Goal: Transaction & Acquisition: Purchase product/service

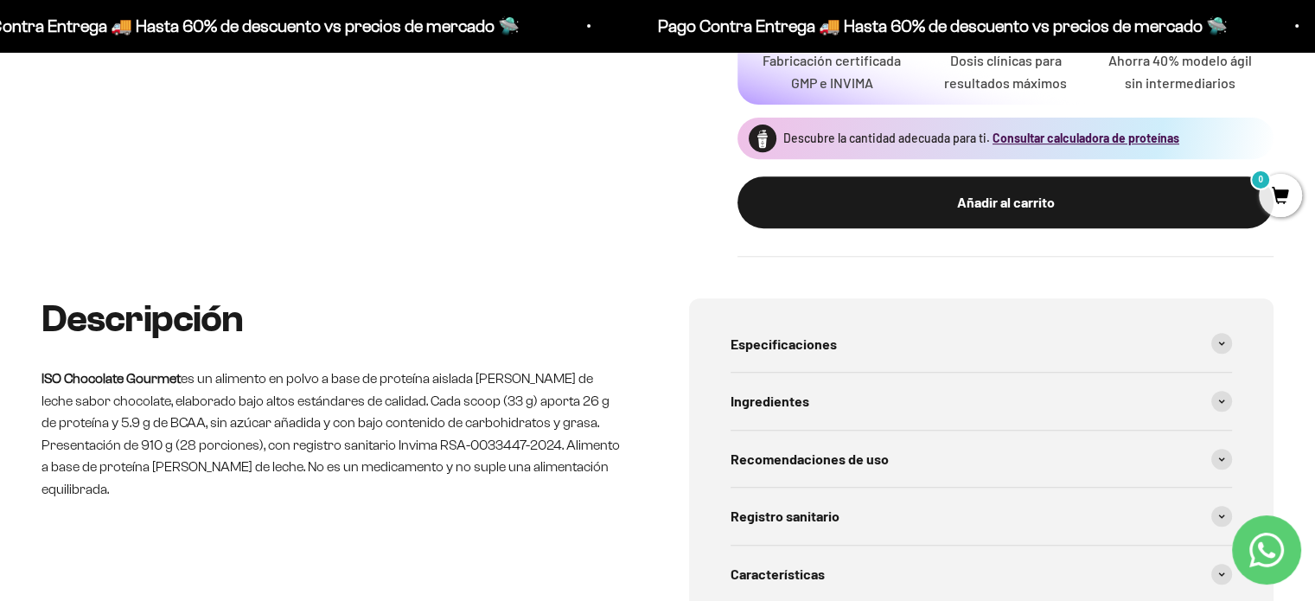
scroll to position [778, 0]
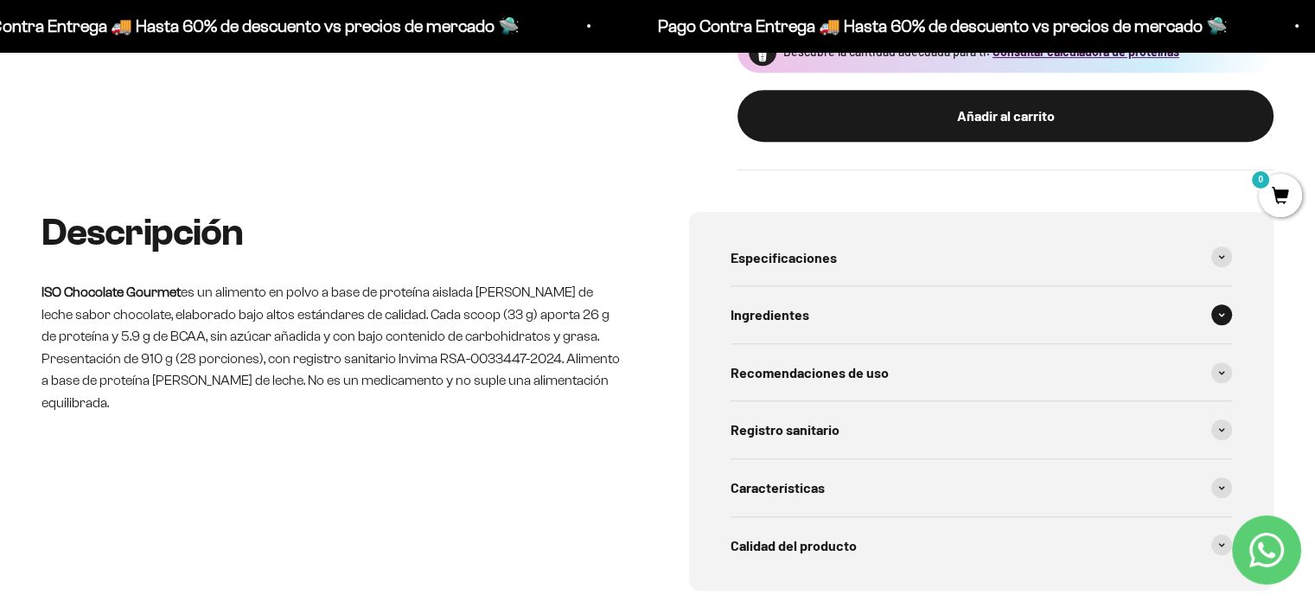
click at [1218, 312] on icon at bounding box center [1221, 314] width 7 height 5
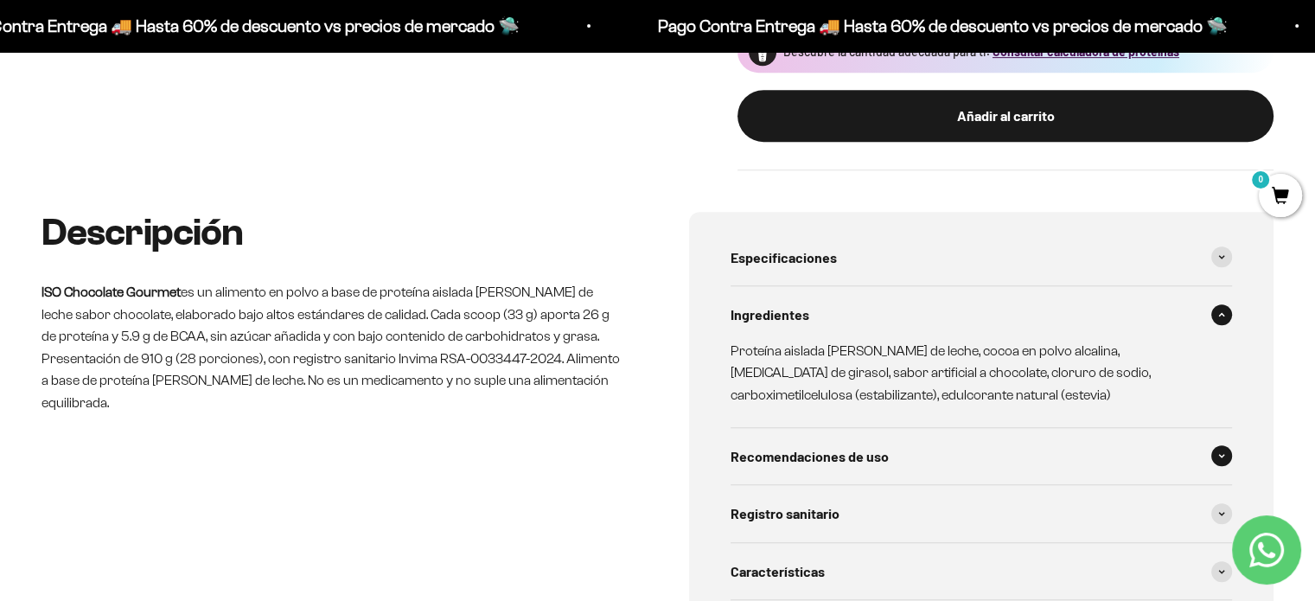
click at [1220, 445] on span at bounding box center [1221, 455] width 21 height 21
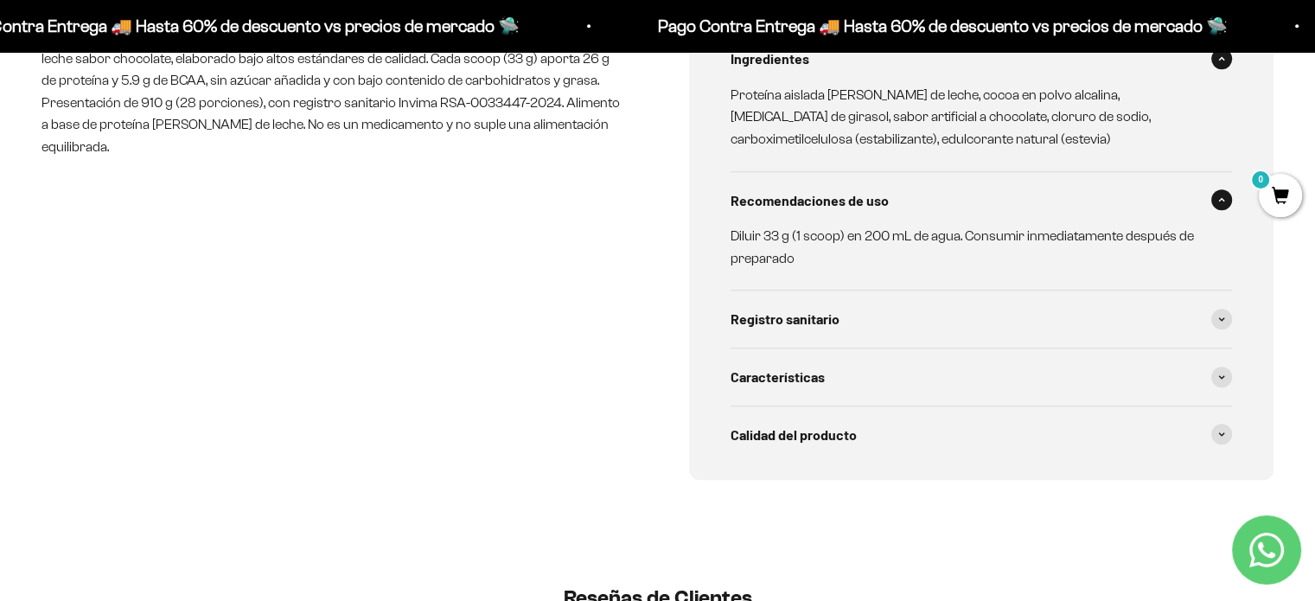
scroll to position [1038, 0]
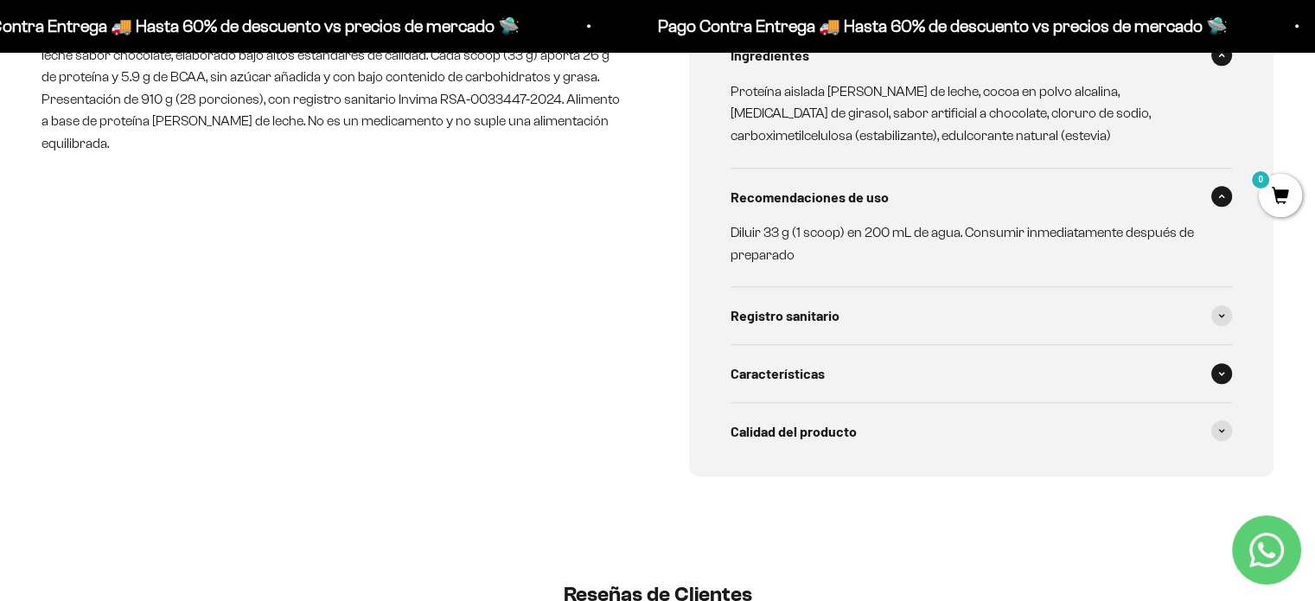
click at [1218, 363] on span at bounding box center [1221, 373] width 21 height 21
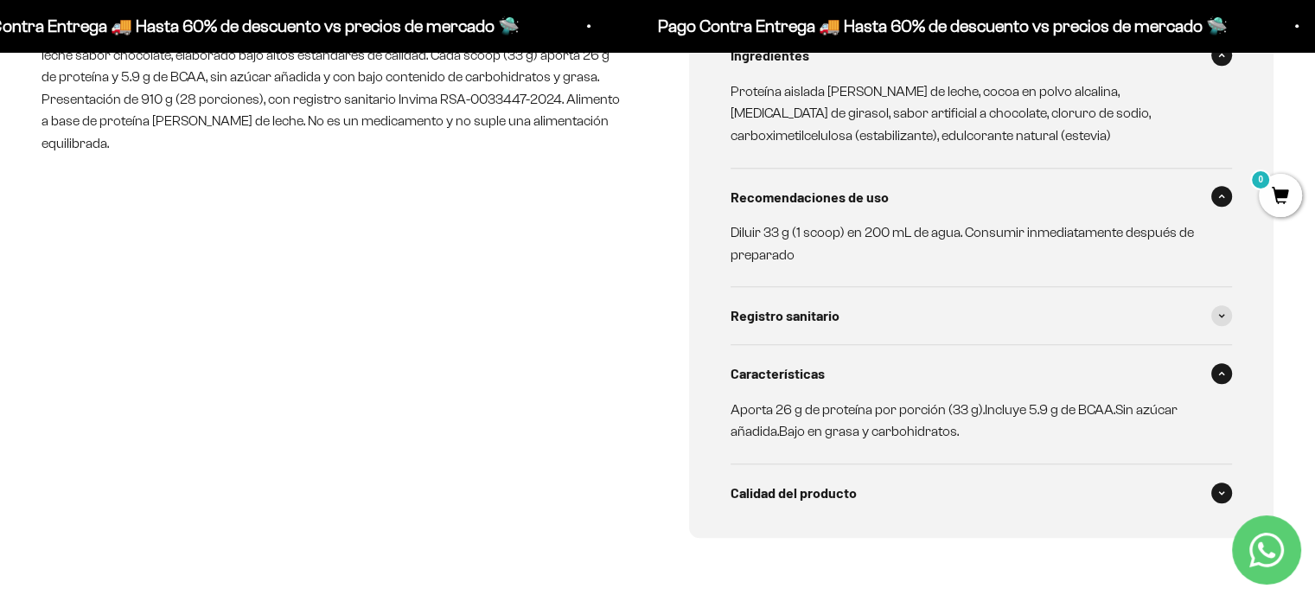
click at [1217, 464] on div "Calidad del producto" at bounding box center [982, 492] width 502 height 57
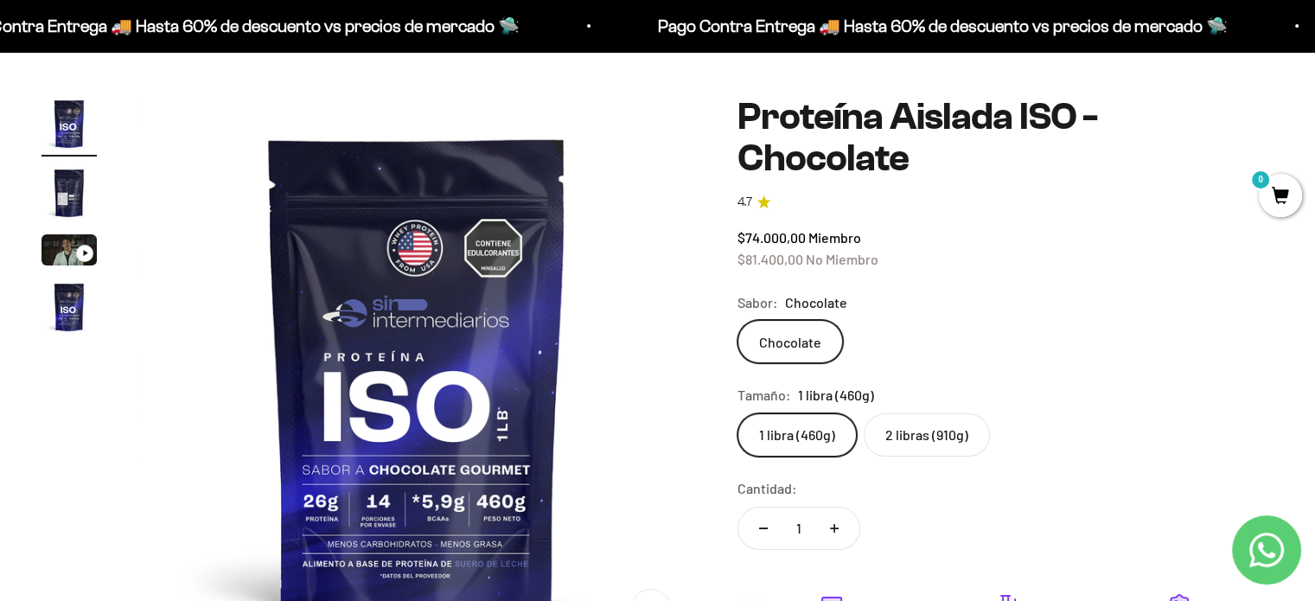
scroll to position [0, 0]
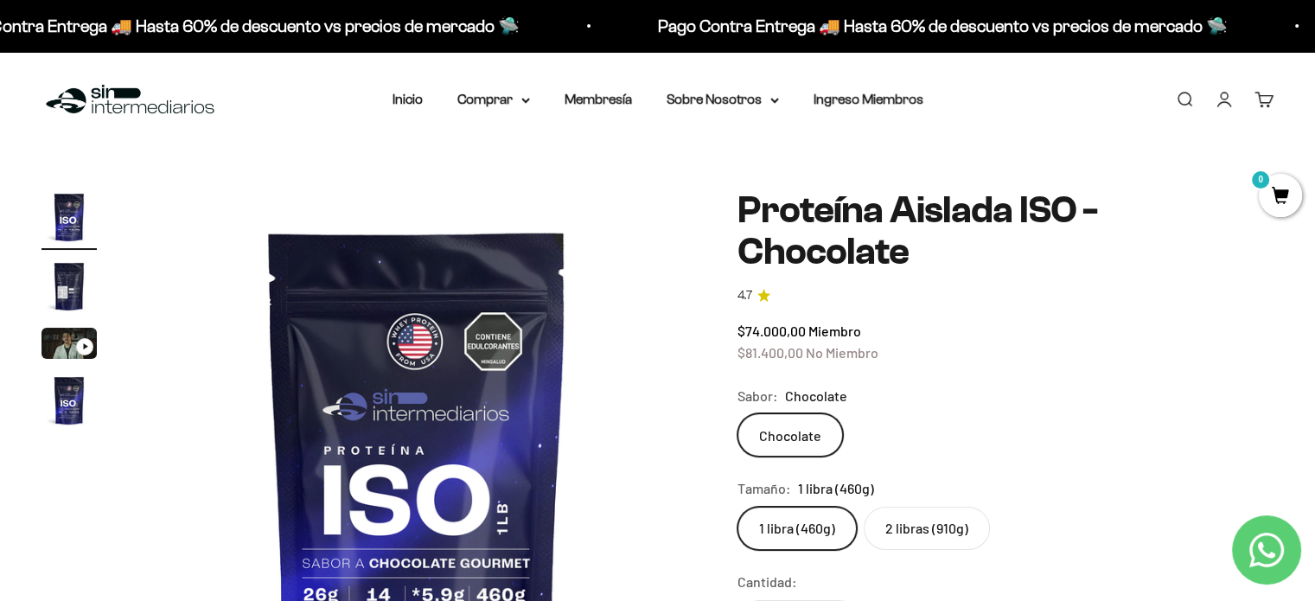
click at [84, 293] on img "Ir al artículo 2" at bounding box center [69, 286] width 55 height 55
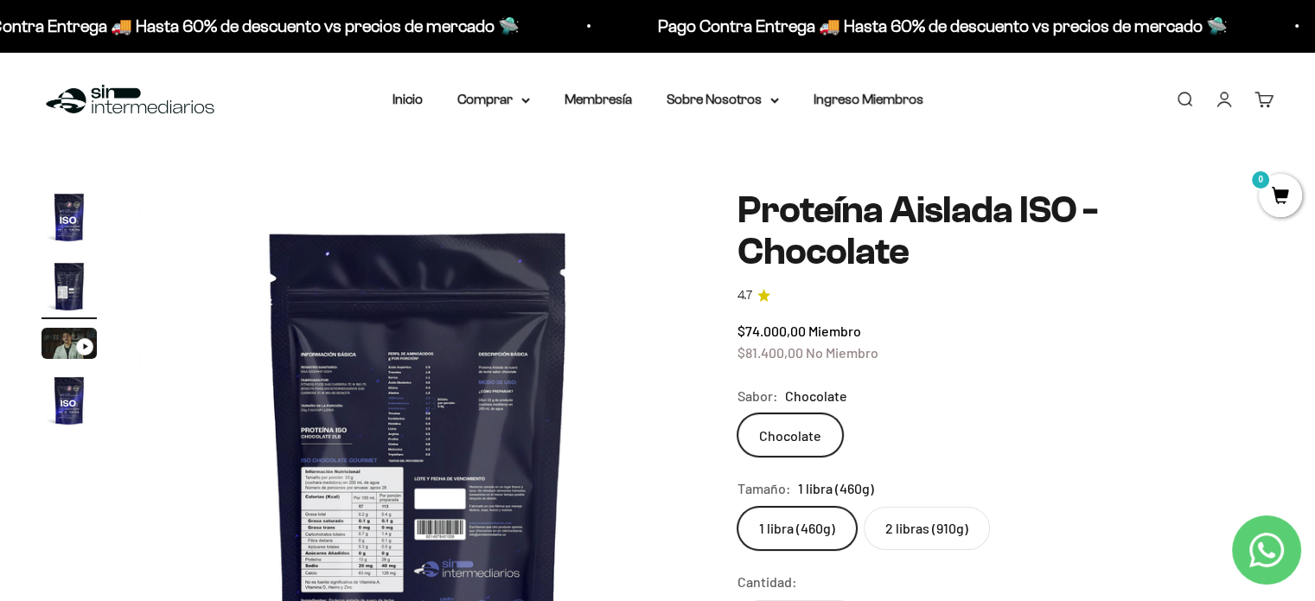
scroll to position [0, 578]
click at [398, 459] on img at bounding box center [417, 468] width 558 height 558
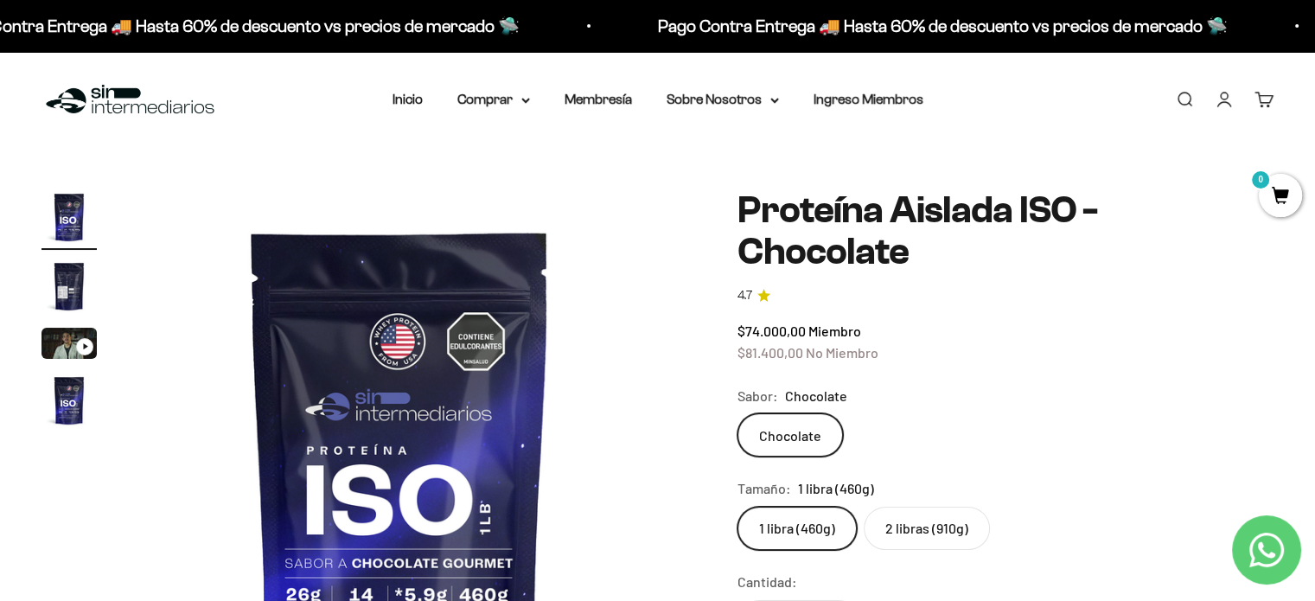
scroll to position [0, 0]
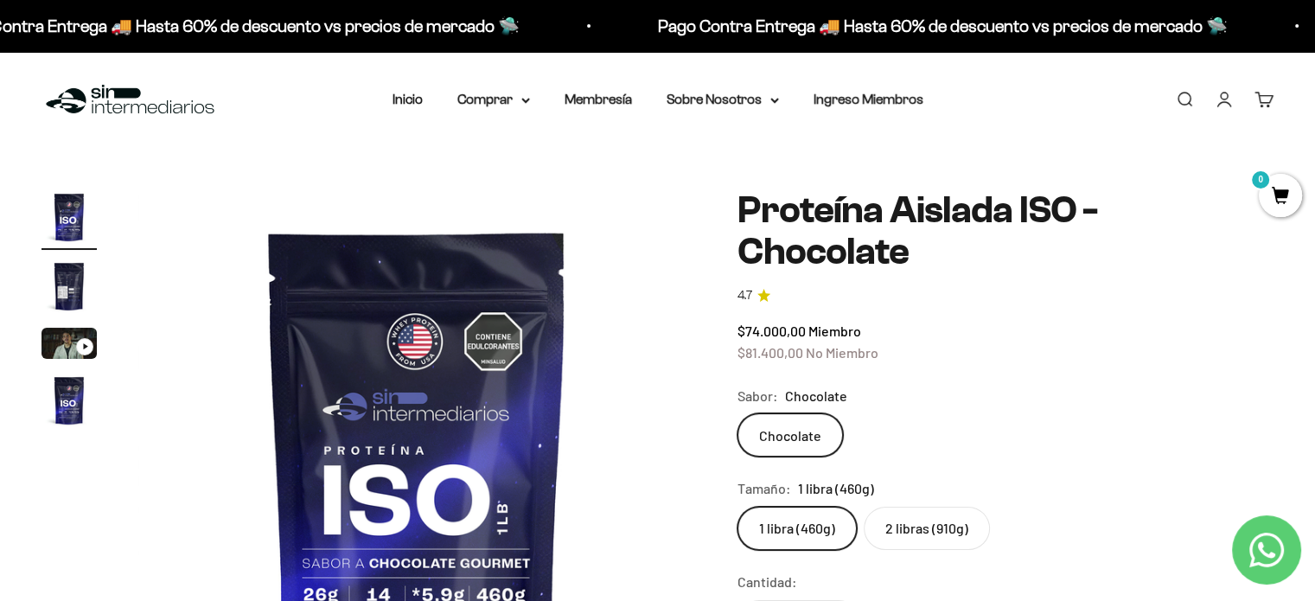
click at [685, 412] on img at bounding box center [417, 468] width 558 height 558
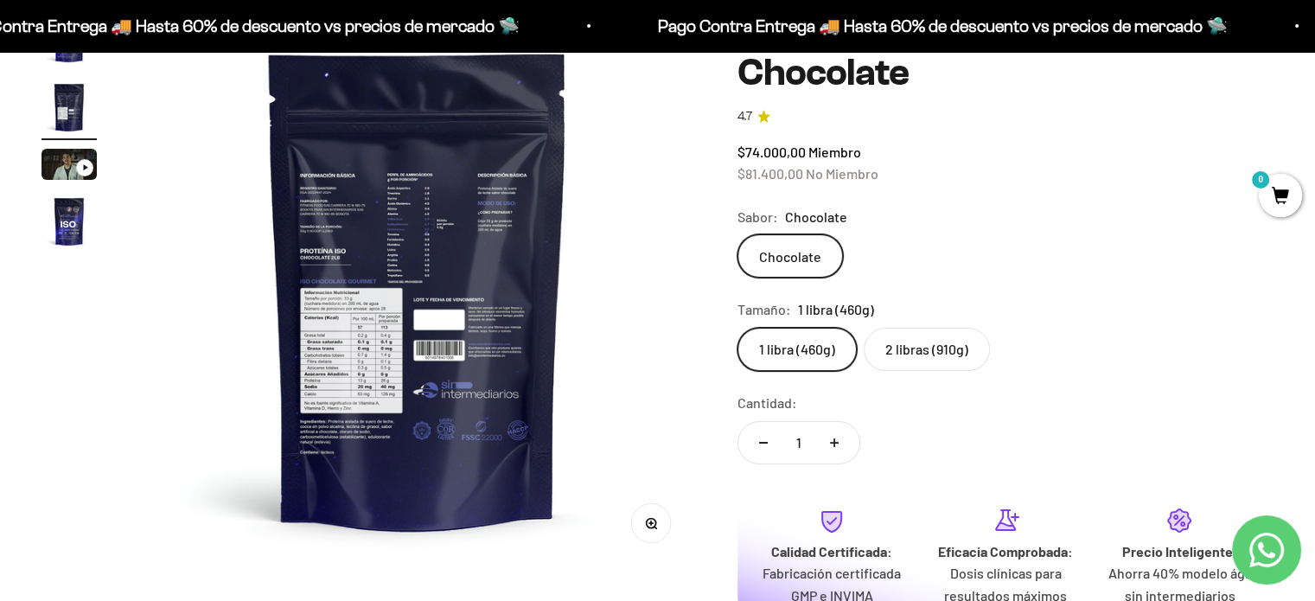
scroll to position [259, 0]
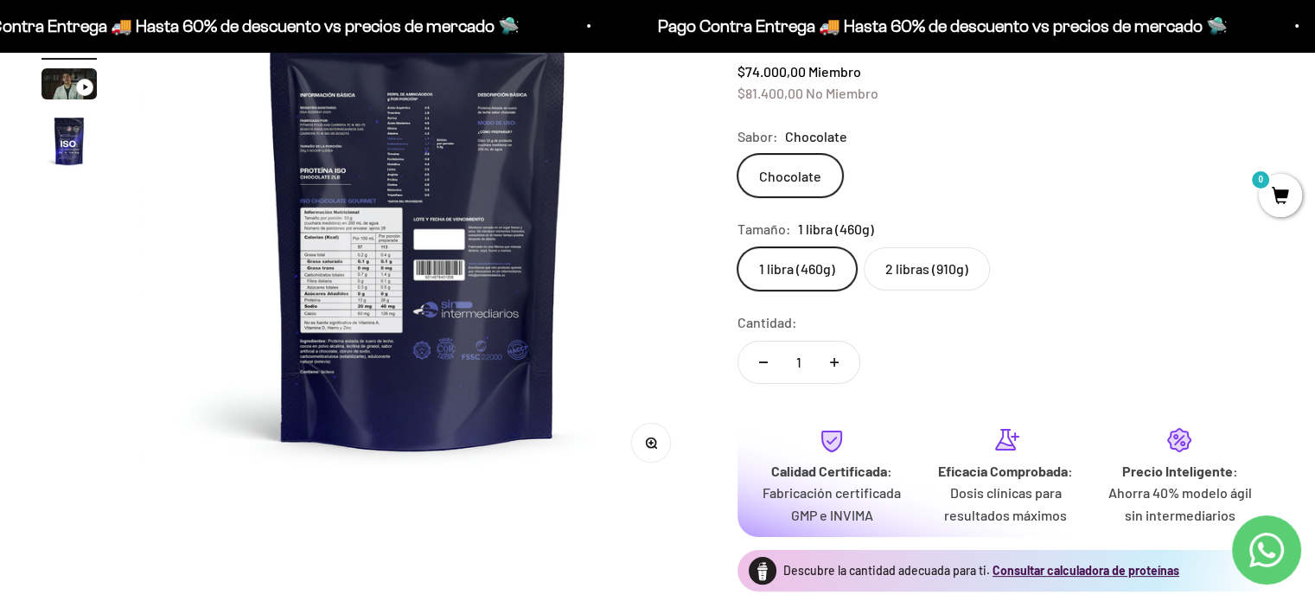
click at [374, 294] on img at bounding box center [417, 209] width 558 height 558
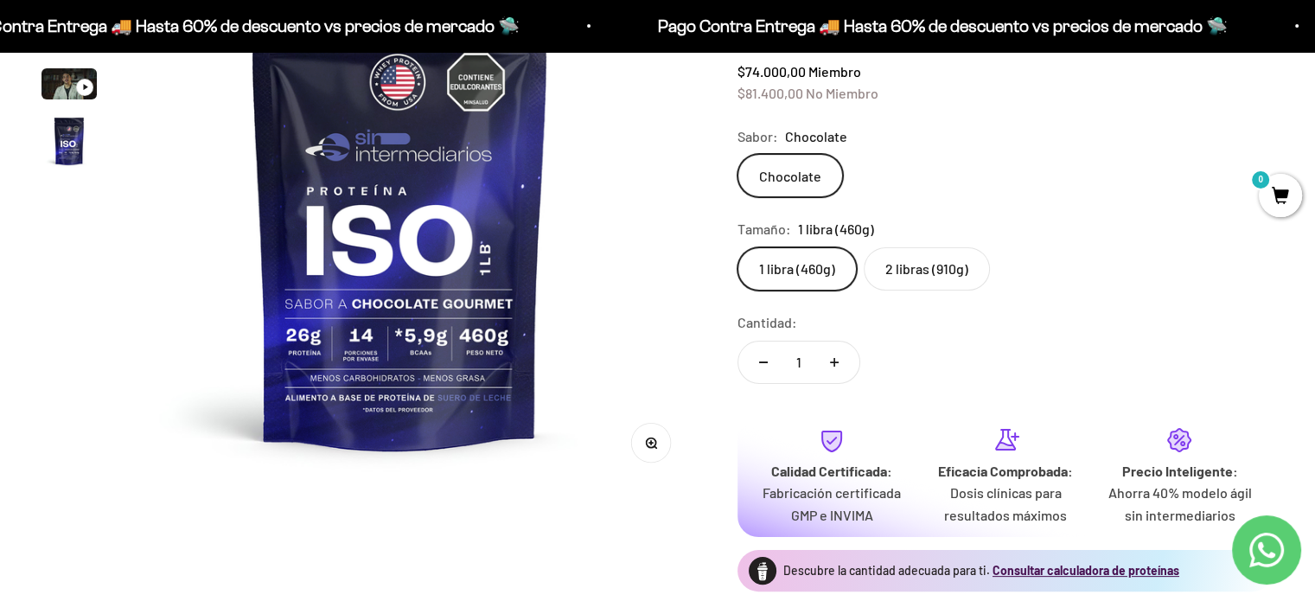
scroll to position [0, 0]
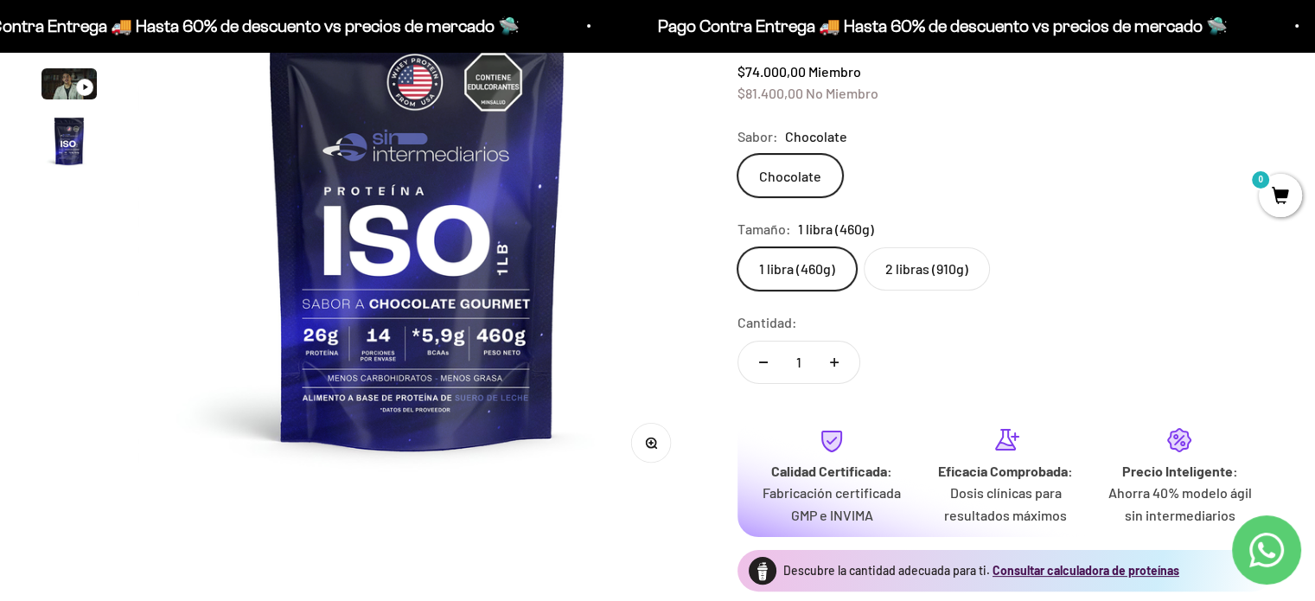
click at [564, 274] on img at bounding box center [417, 209] width 558 height 558
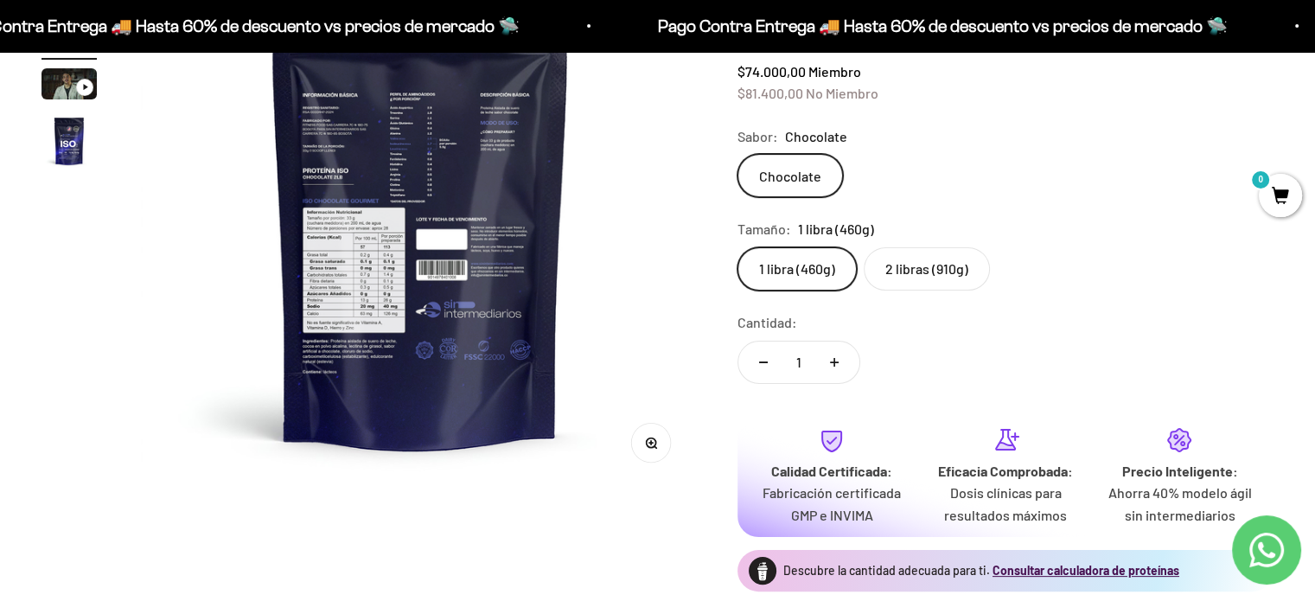
scroll to position [0, 578]
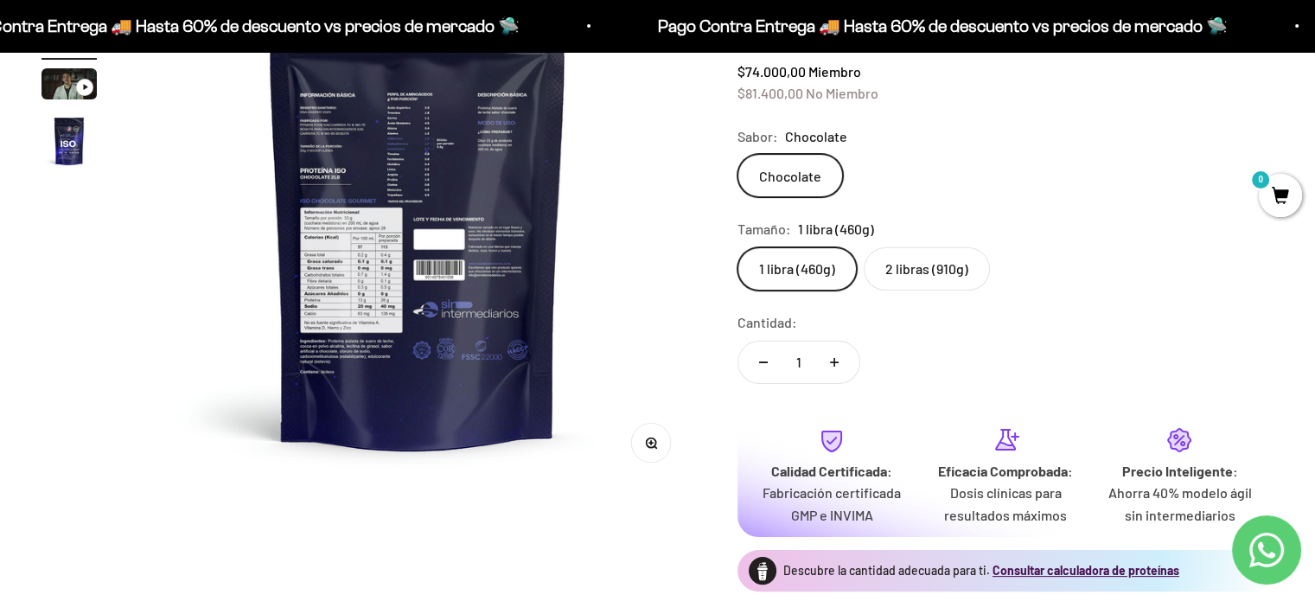
click at [657, 445] on button "Zoom" at bounding box center [651, 442] width 39 height 39
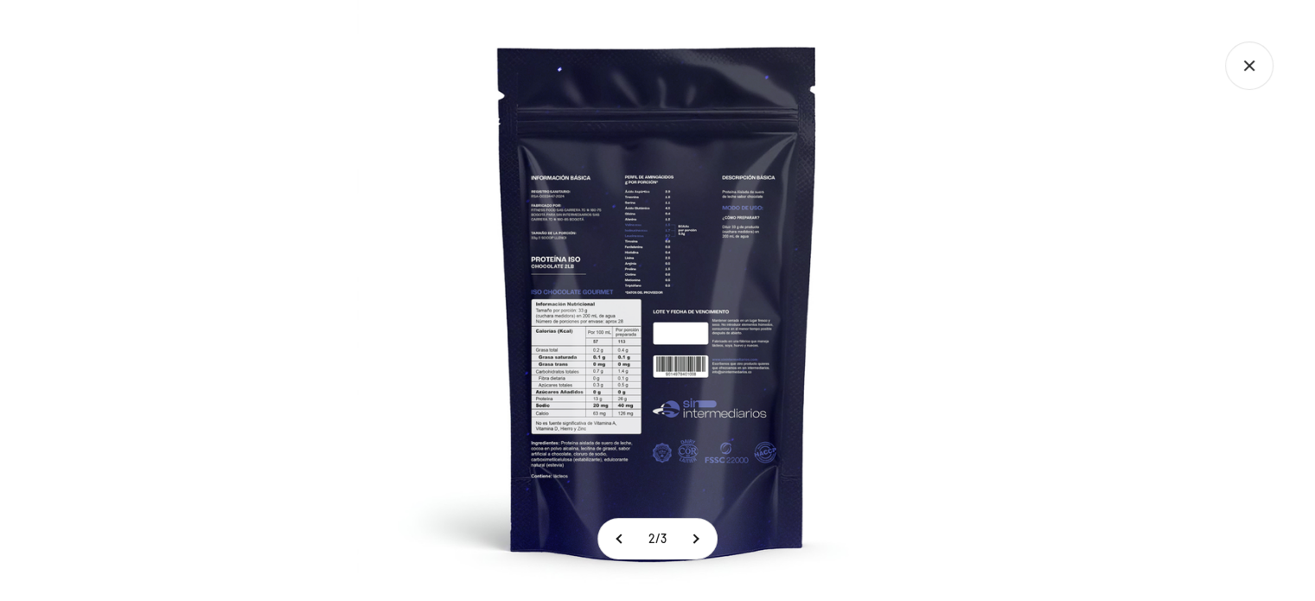
click at [619, 369] on img at bounding box center [657, 300] width 601 height 601
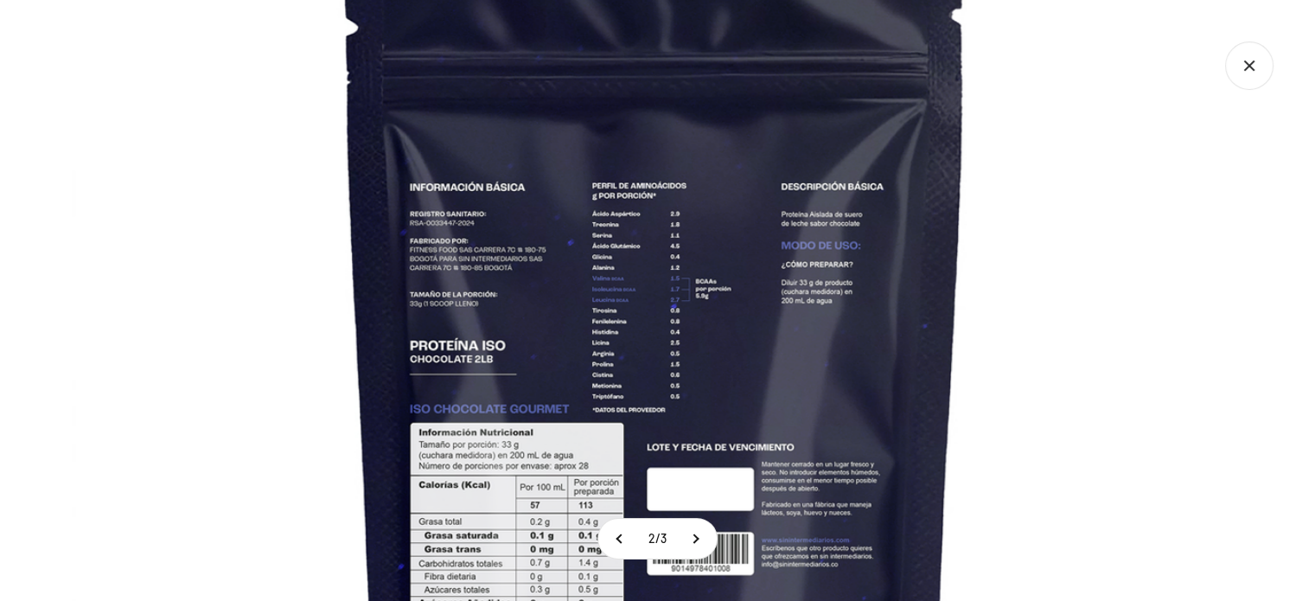
click at [587, 359] on img at bounding box center [655, 425] width 1167 height 1167
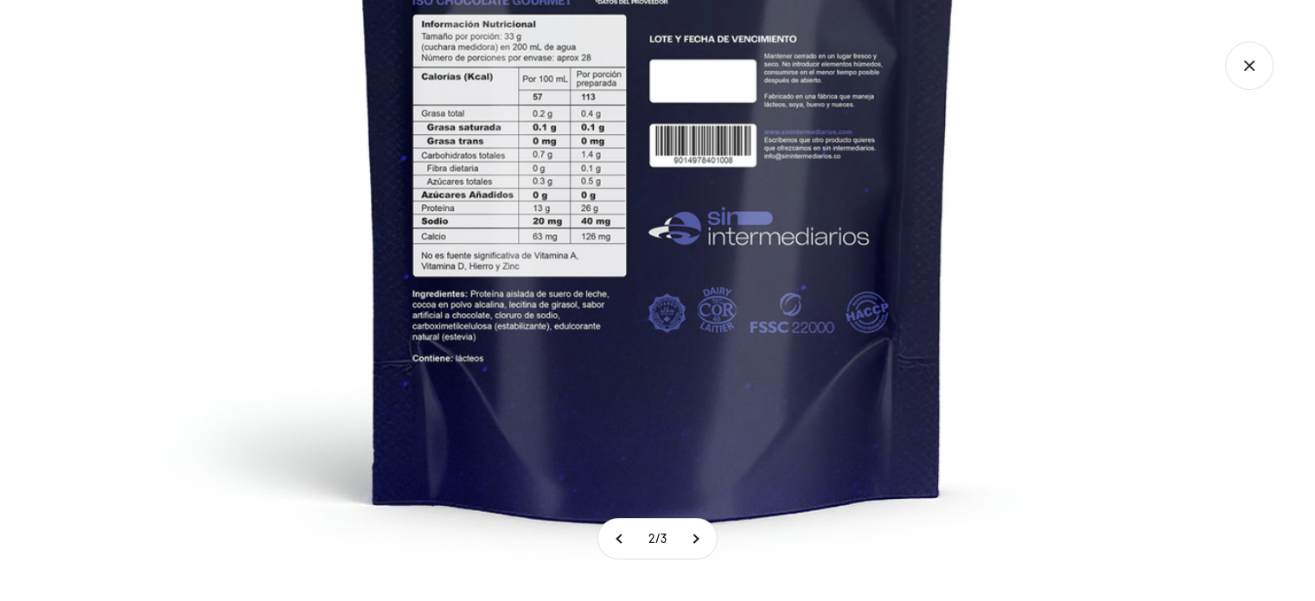
click at [1242, 67] on icon "Cerrar galería" at bounding box center [1249, 66] width 48 height 48
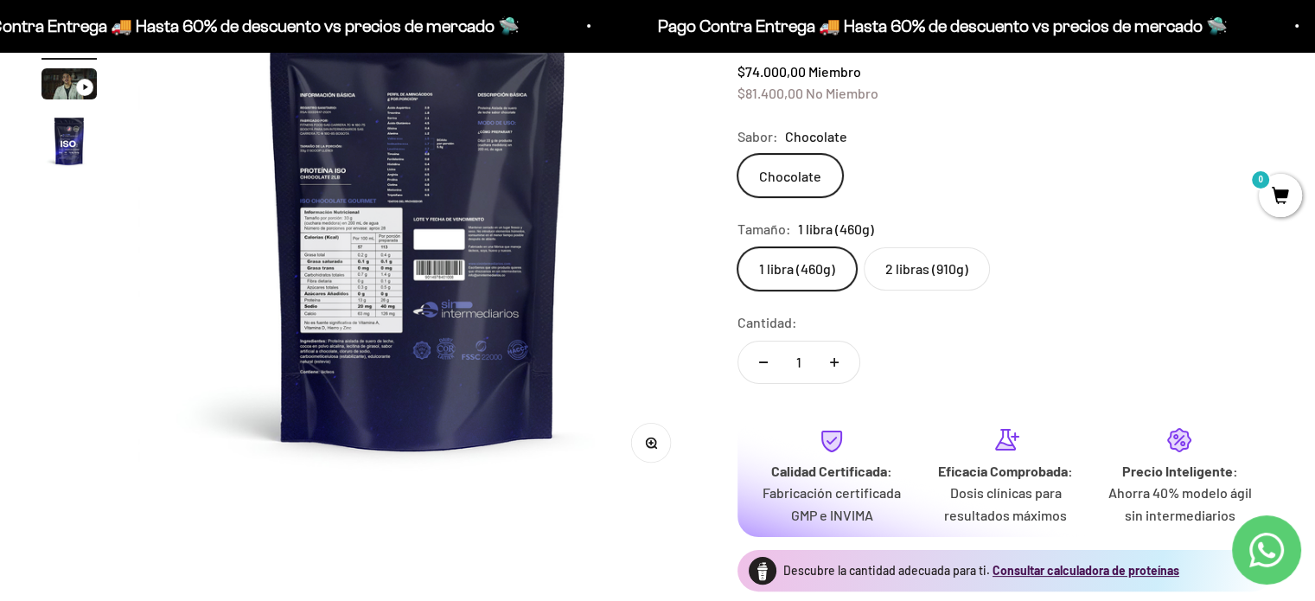
scroll to position [0, 0]
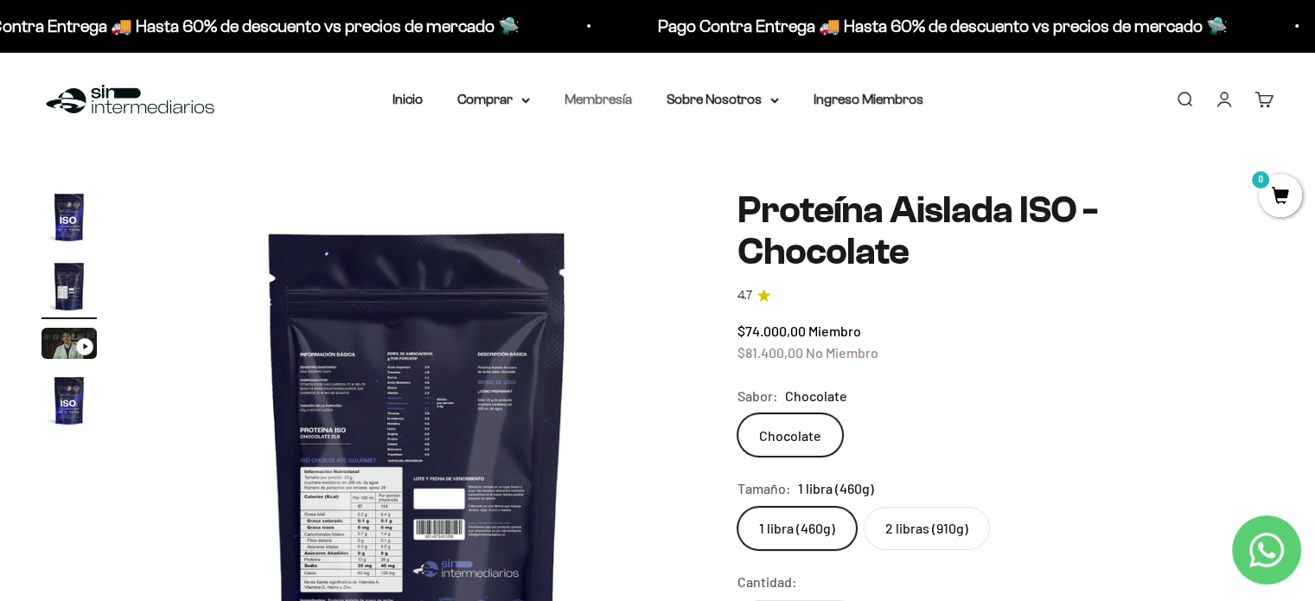
click at [574, 99] on link "Membresía" at bounding box center [598, 99] width 67 height 15
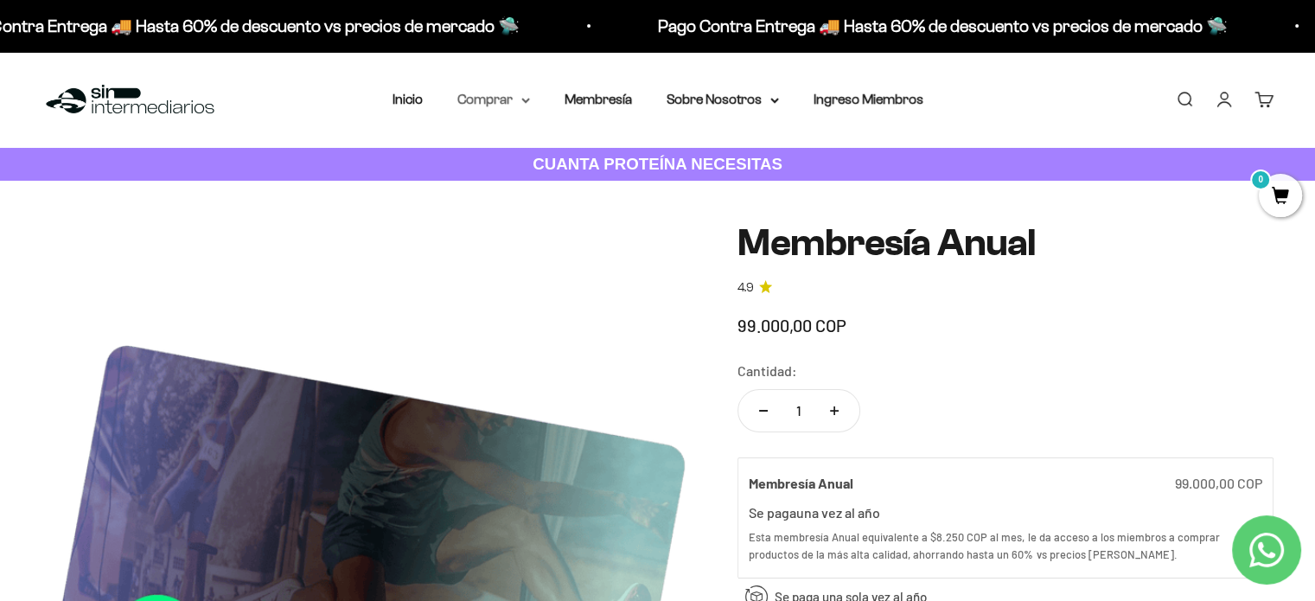
click at [522, 98] on icon at bounding box center [525, 101] width 9 height 6
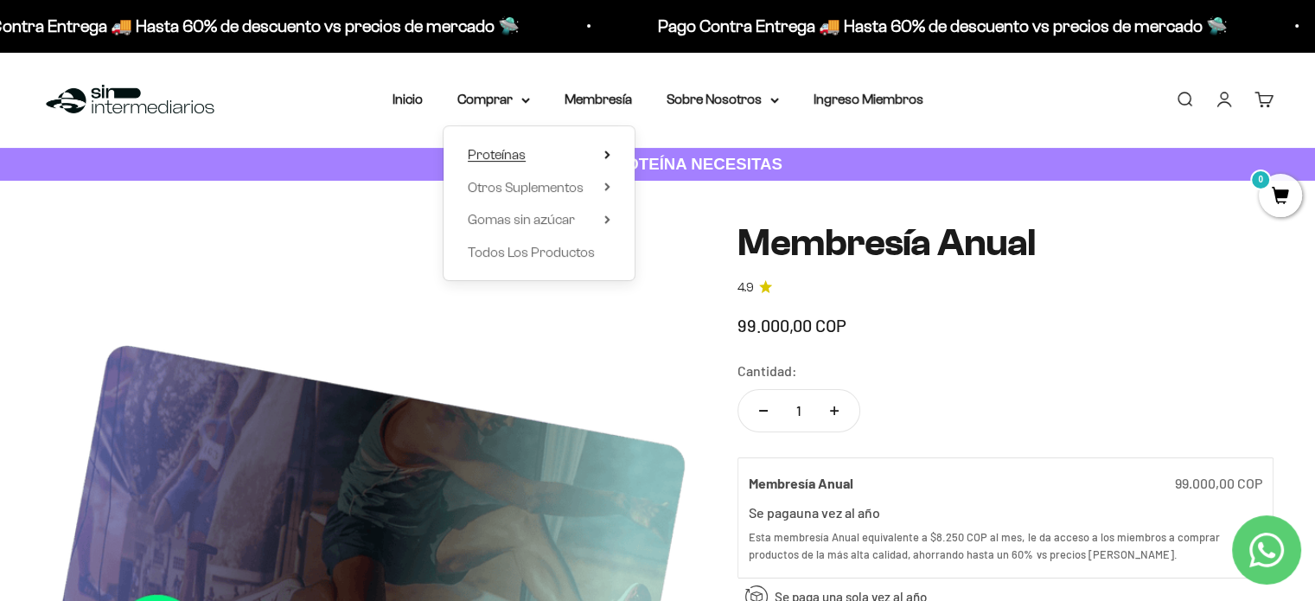
click at [607, 151] on icon at bounding box center [607, 154] width 6 height 9
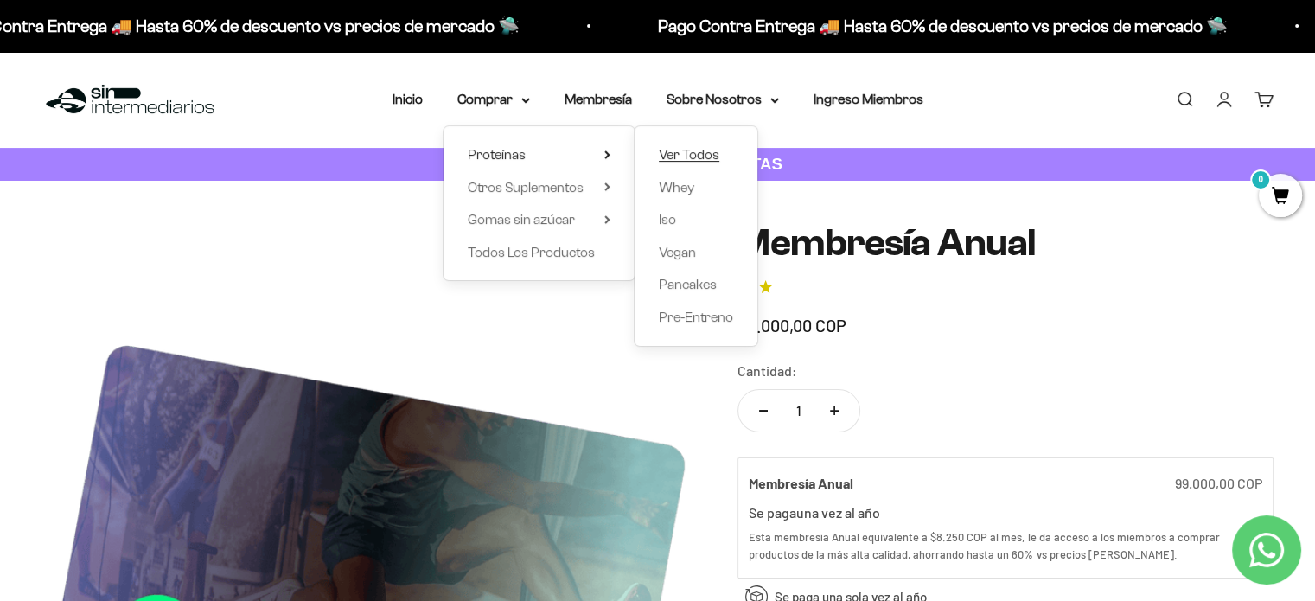
click at [674, 149] on span "Ver Todos" at bounding box center [689, 154] width 61 height 15
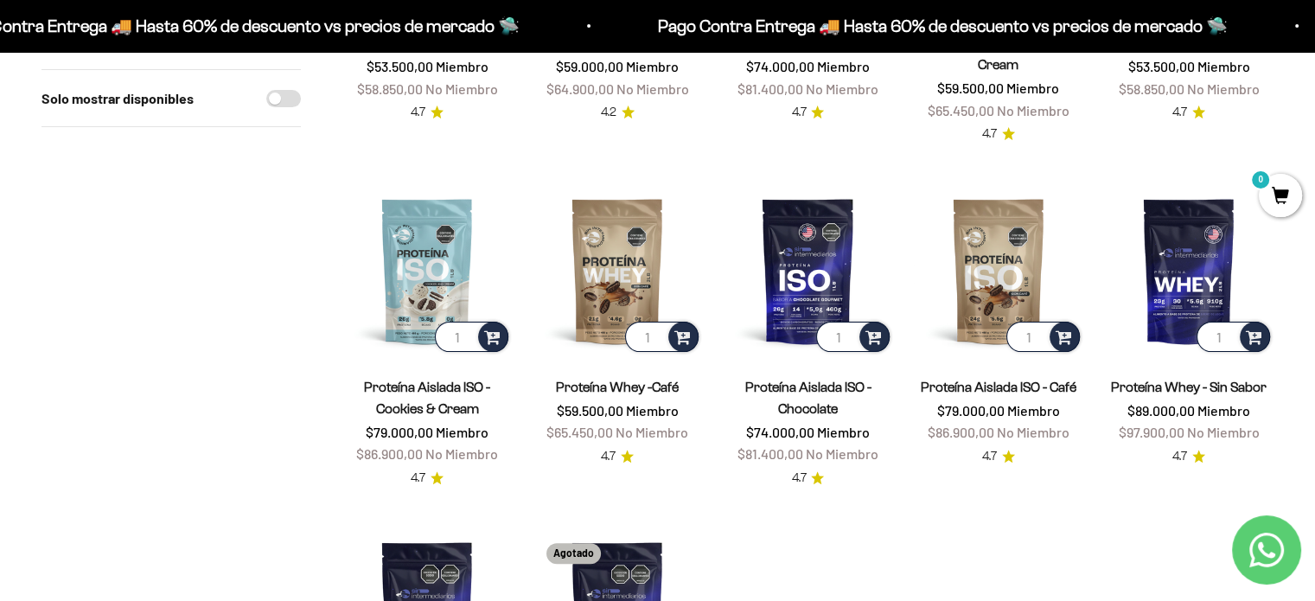
scroll to position [346, 0]
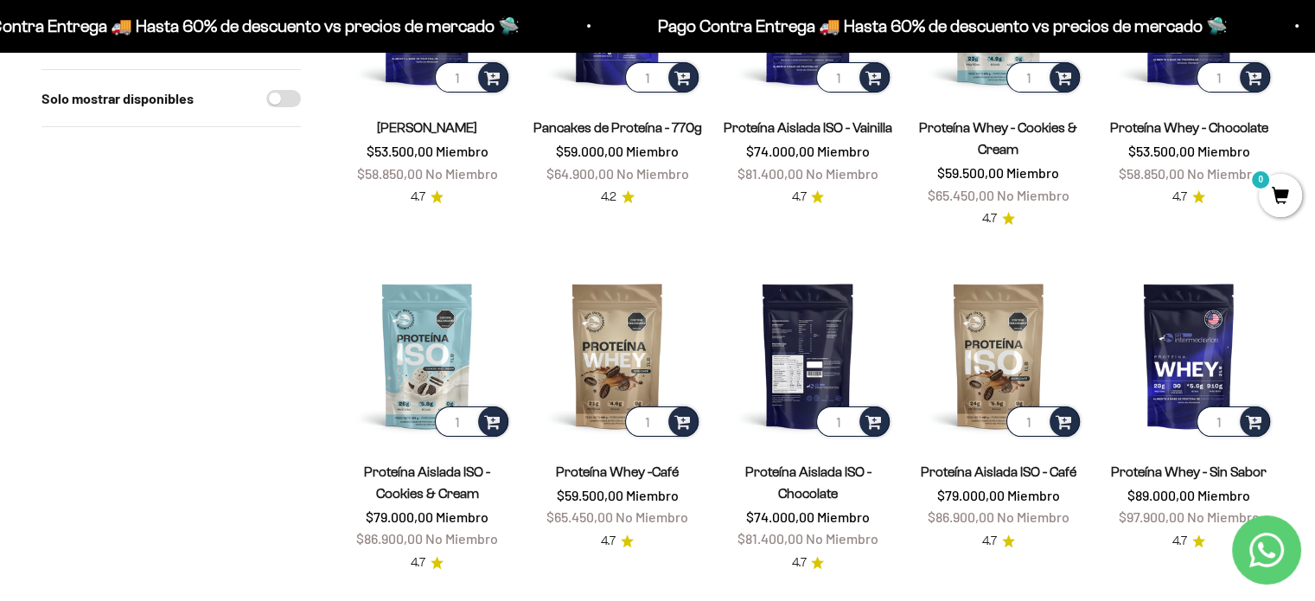
click at [829, 329] on img at bounding box center [807, 355] width 169 height 169
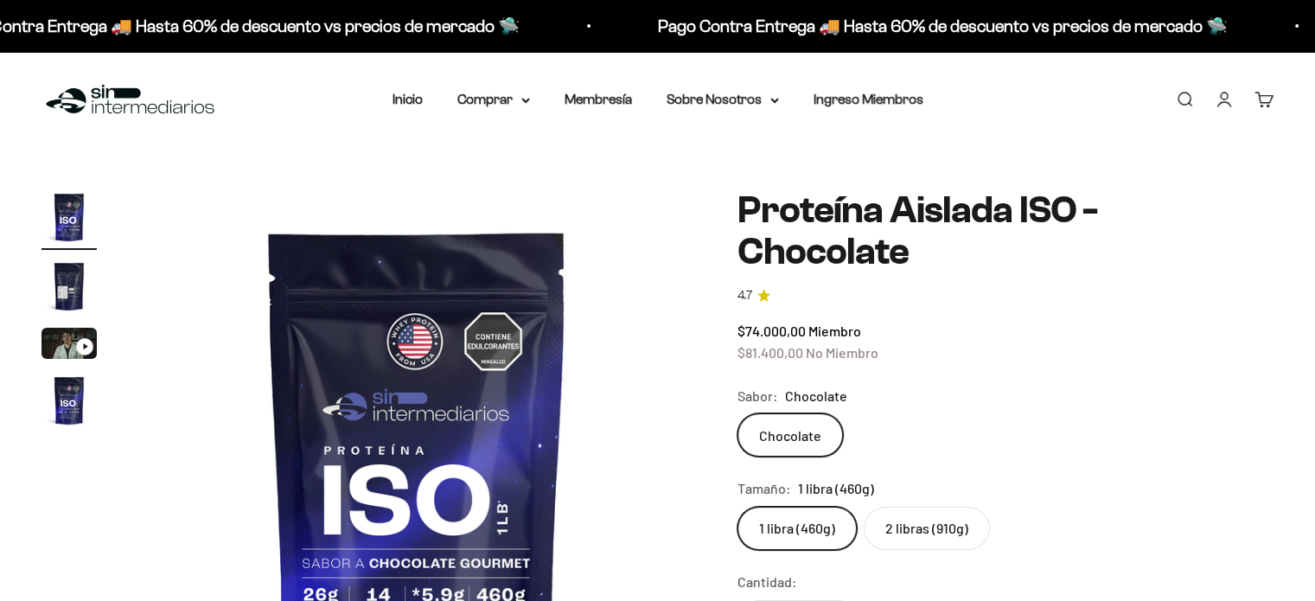
click at [74, 294] on img "Ir al artículo 2" at bounding box center [69, 286] width 55 height 55
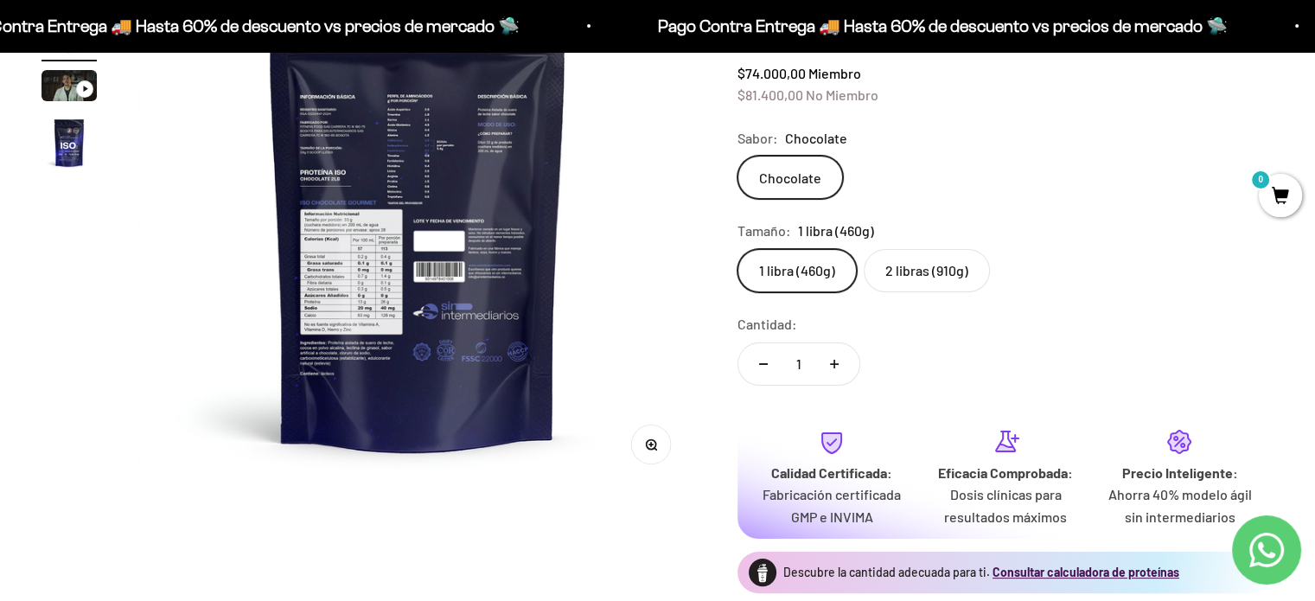
scroll to position [259, 0]
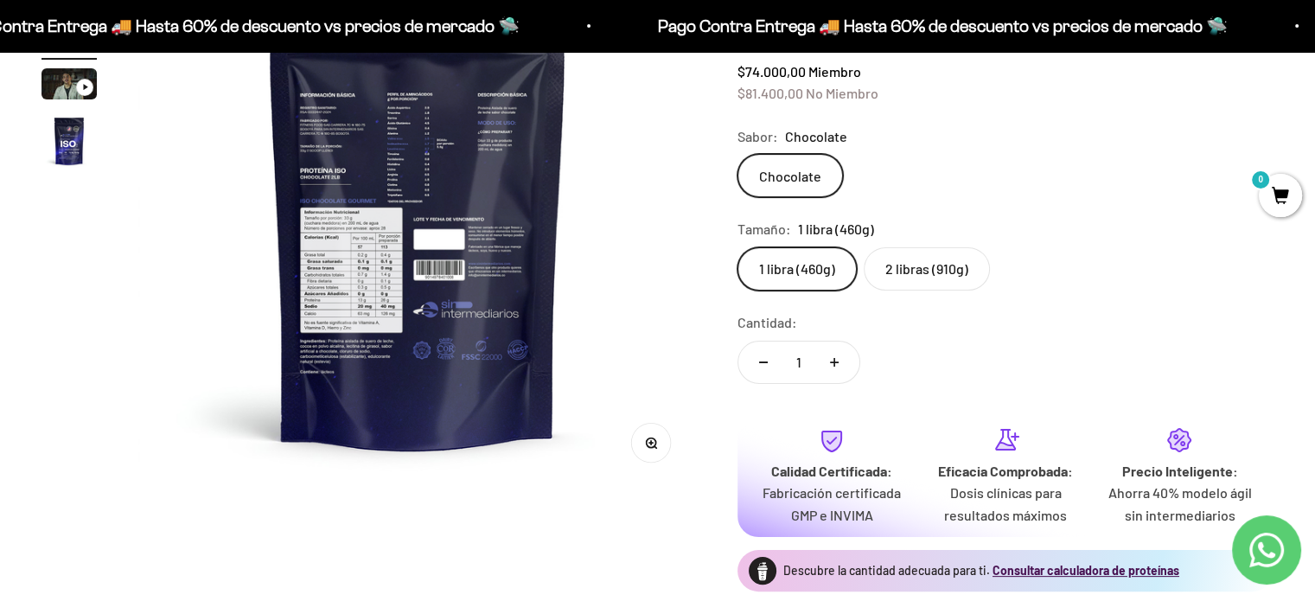
click at [648, 439] on circle "button" at bounding box center [651, 443] width 10 height 10
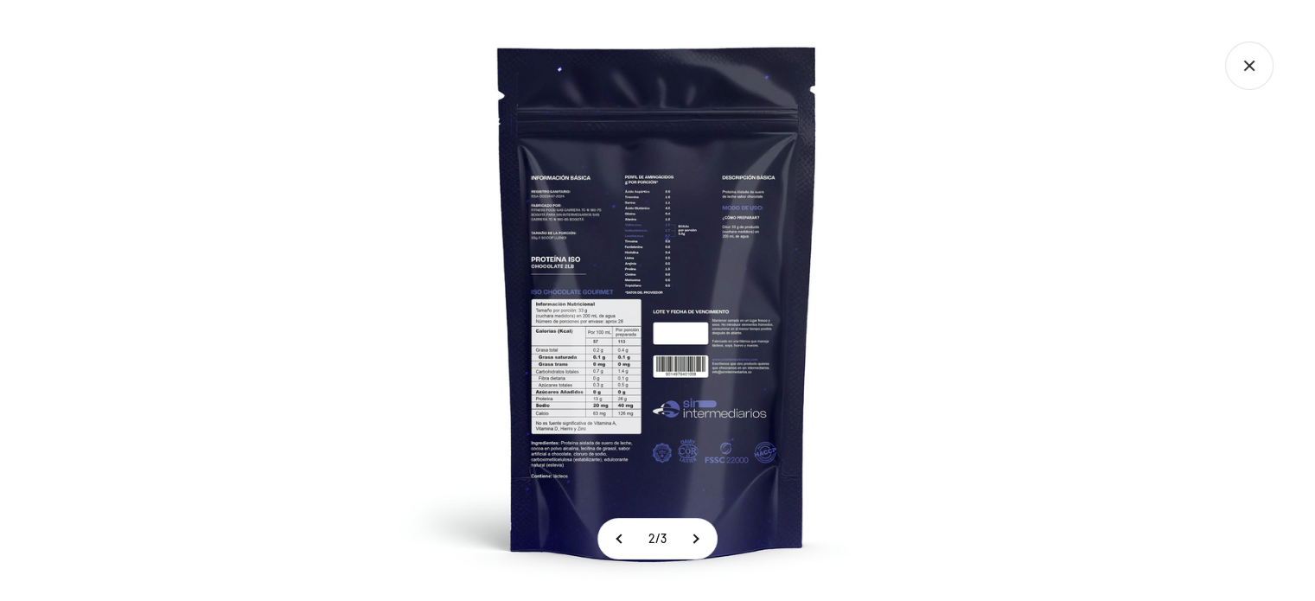
click at [629, 227] on img at bounding box center [657, 300] width 601 height 601
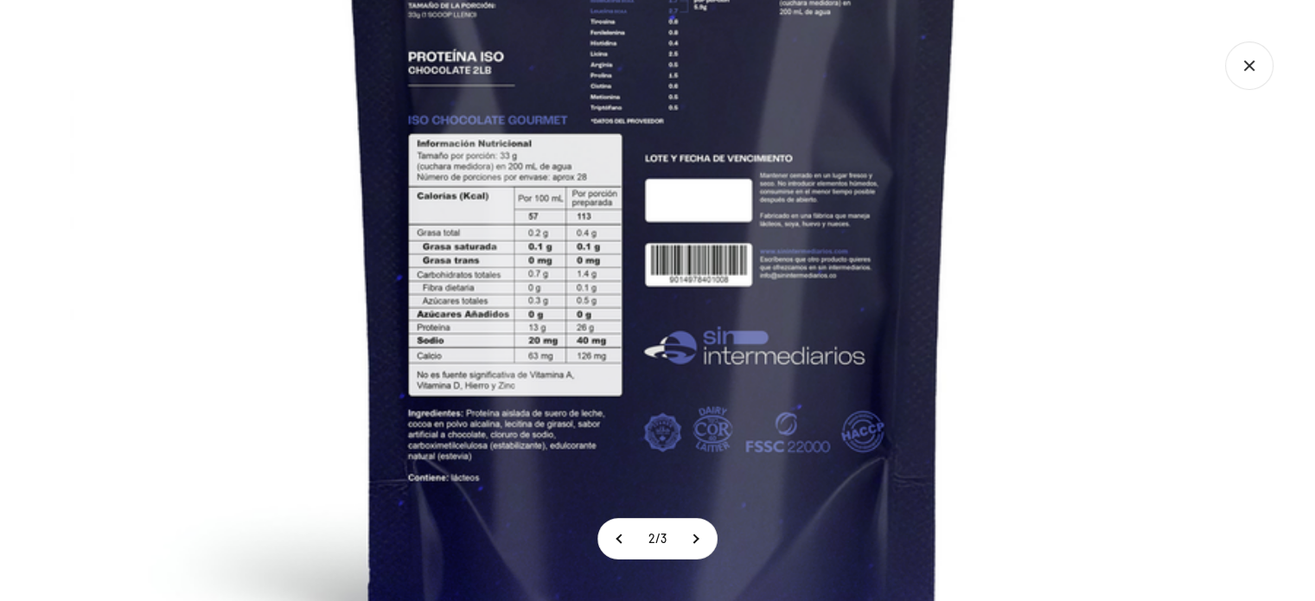
click at [527, 227] on img at bounding box center [653, 136] width 1167 height 1167
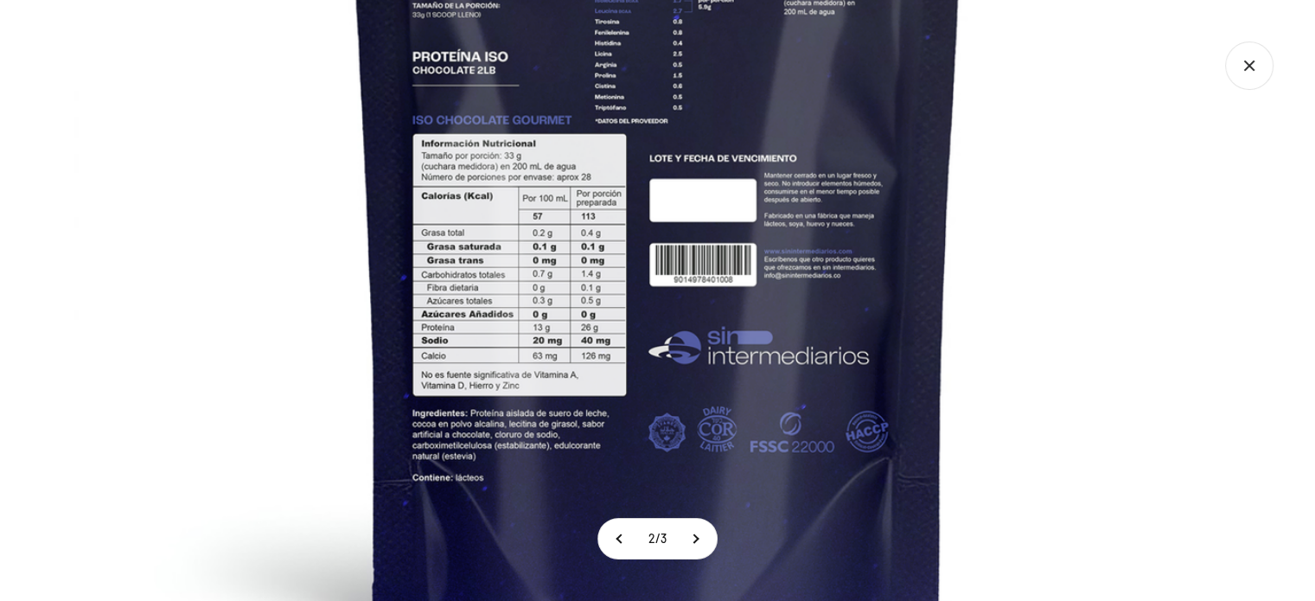
click at [1243, 78] on icon "Cerrar galería" at bounding box center [1249, 66] width 48 height 48
